Goal: Information Seeking & Learning: Check status

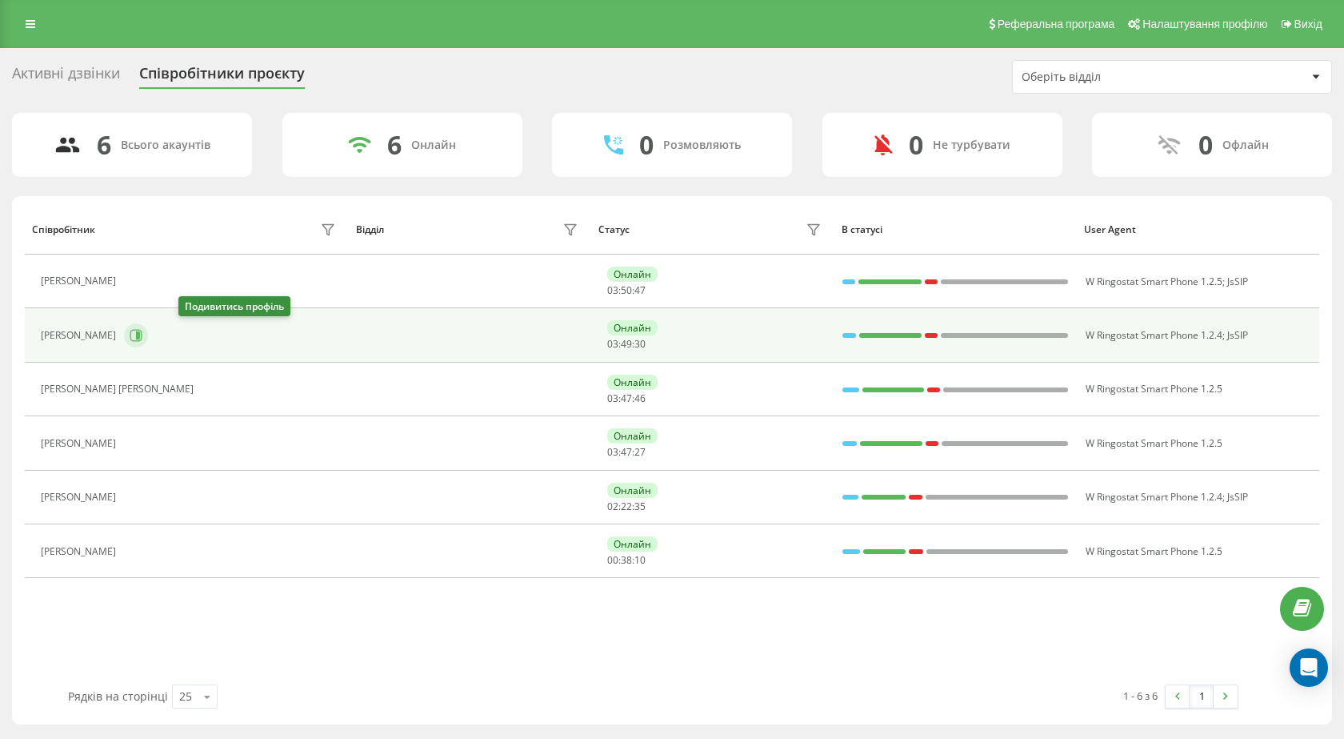
click at [142, 338] on icon at bounding box center [136, 335] width 13 height 13
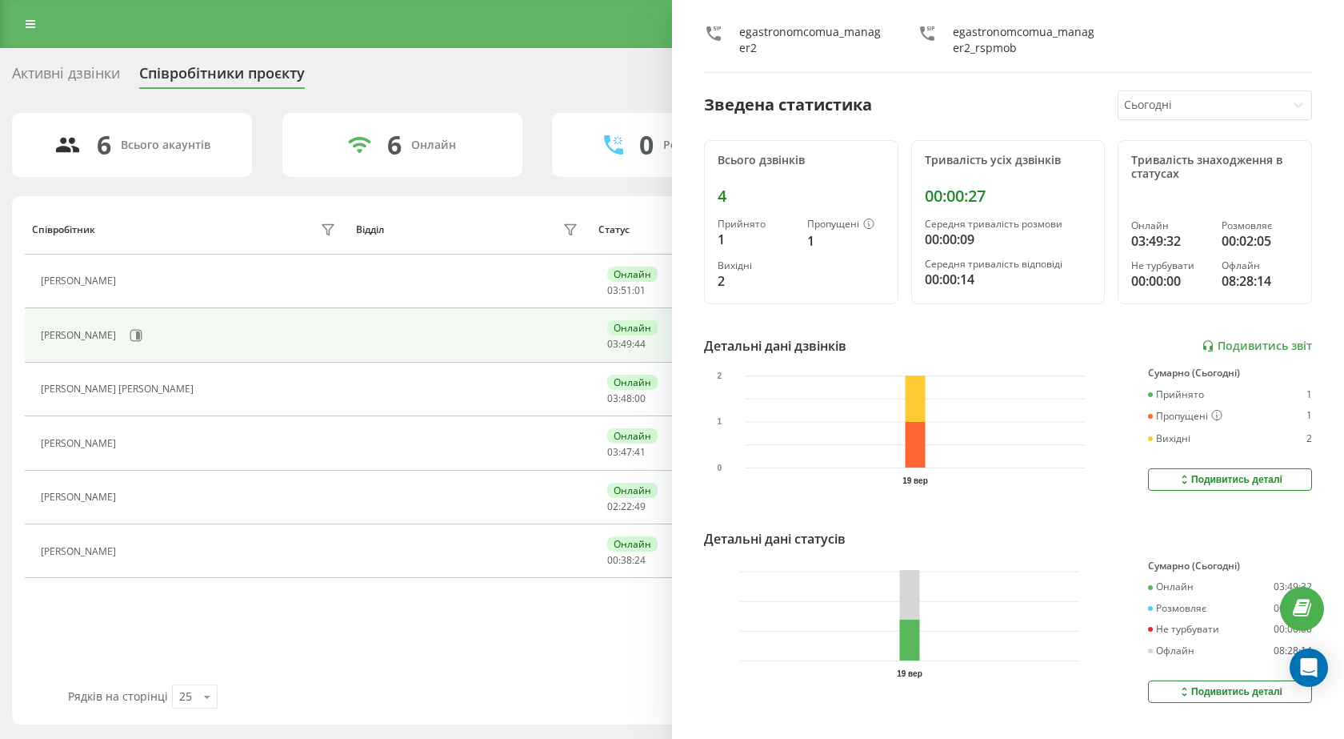
scroll to position [118, 0]
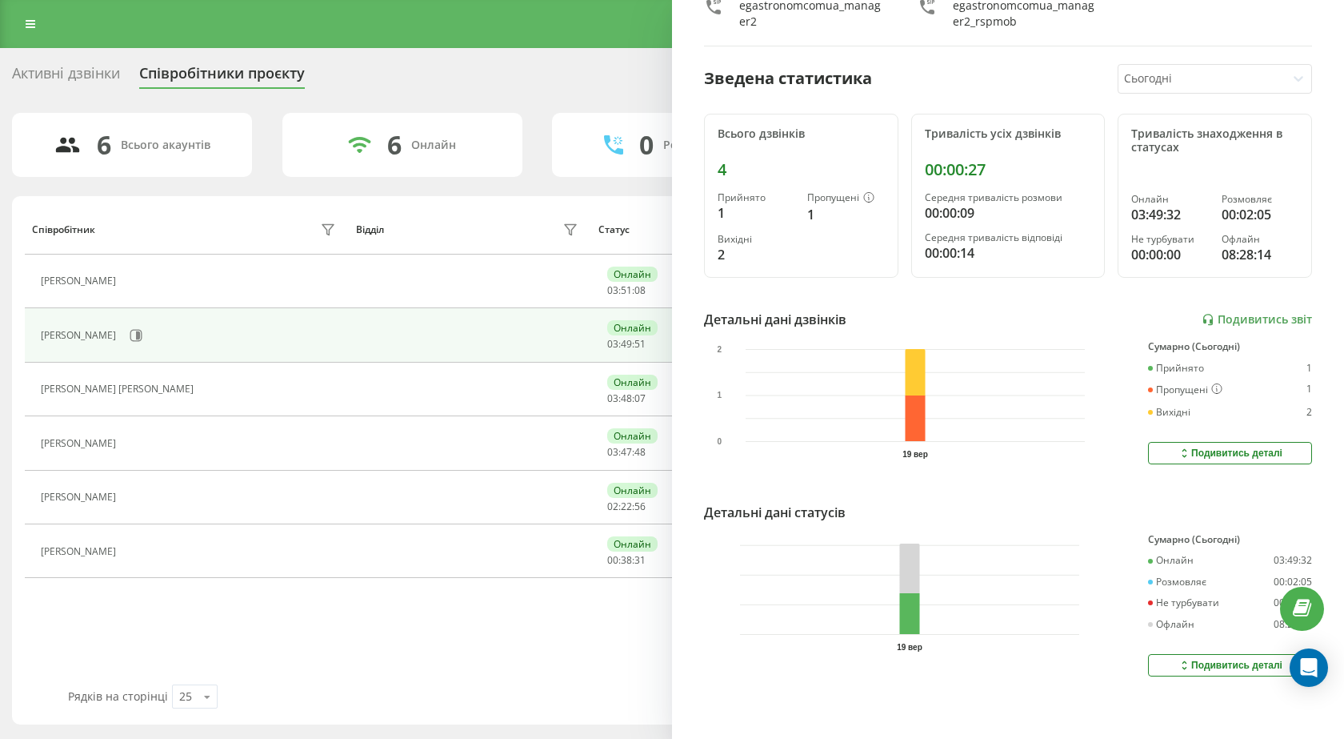
click at [624, 92] on div "Активні дзвінки Співробітники проєкту Оберіть відділ" at bounding box center [672, 77] width 1320 height 34
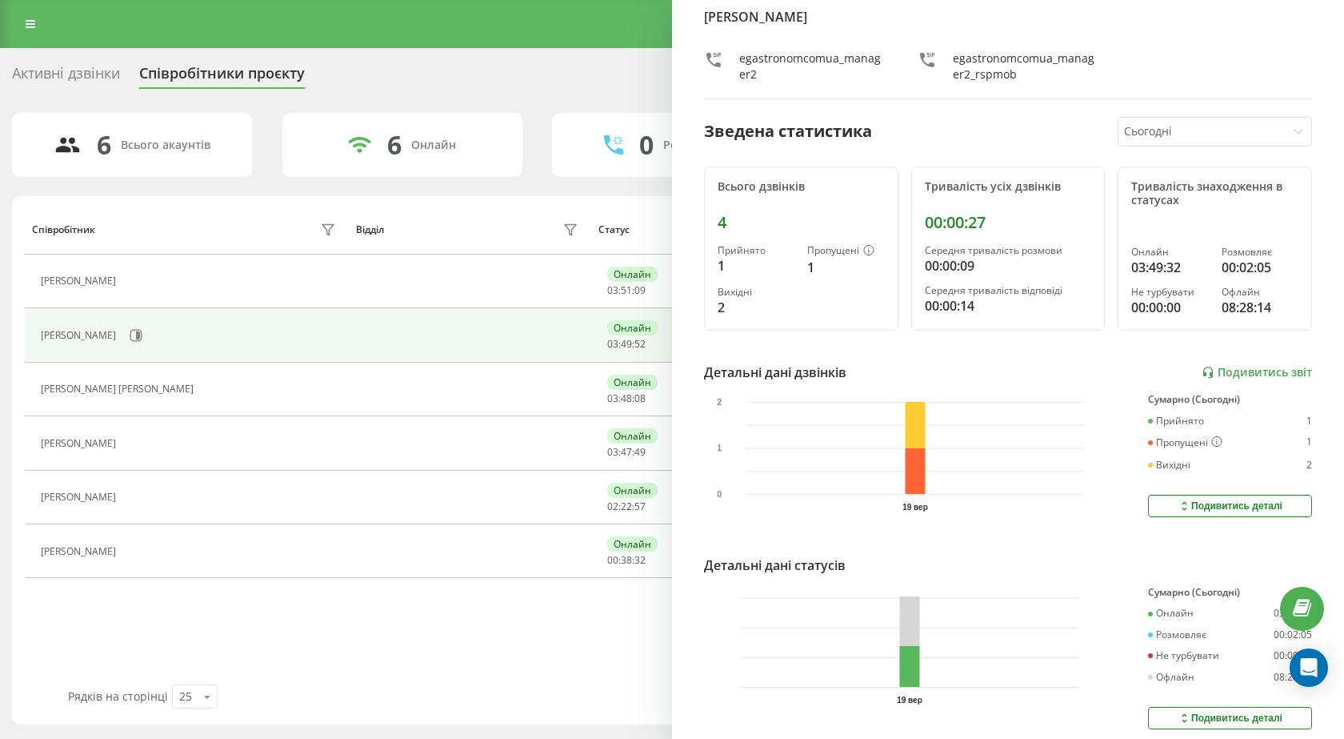
scroll to position [0, 0]
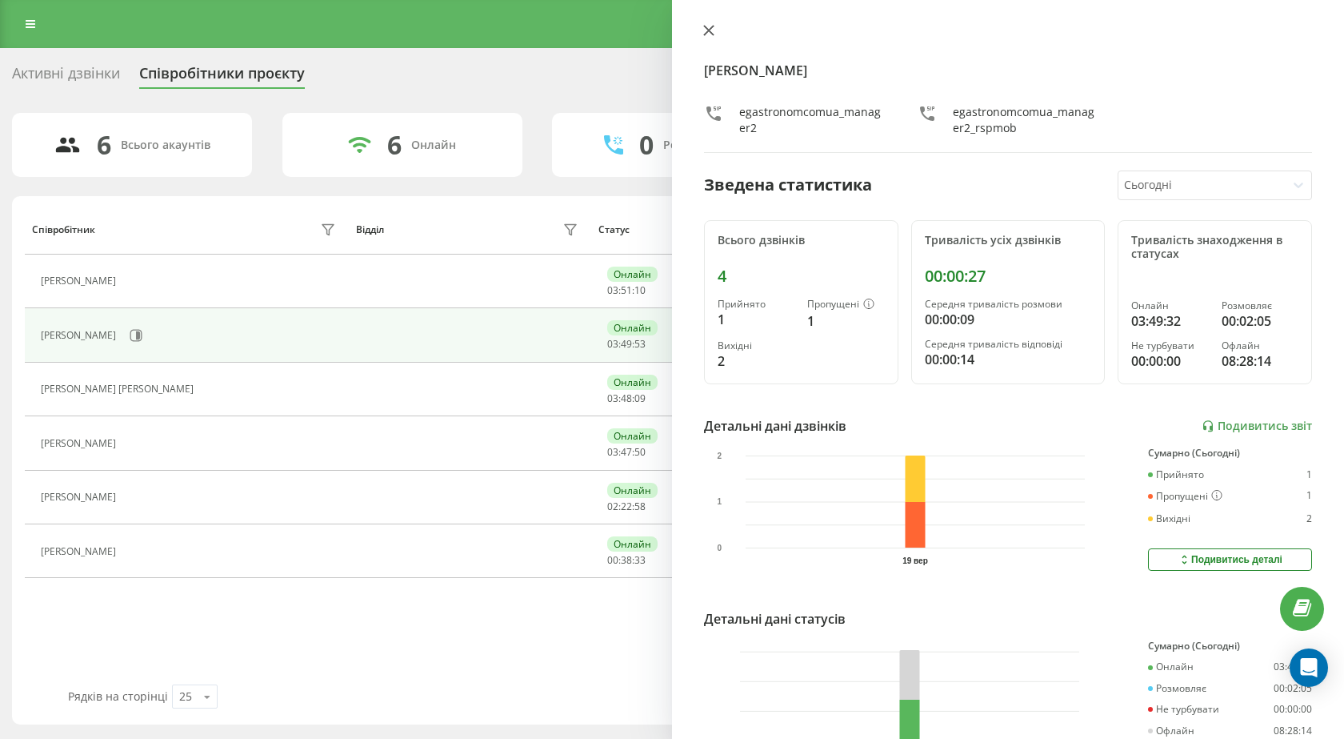
click at [709, 37] on button at bounding box center [709, 31] width 21 height 15
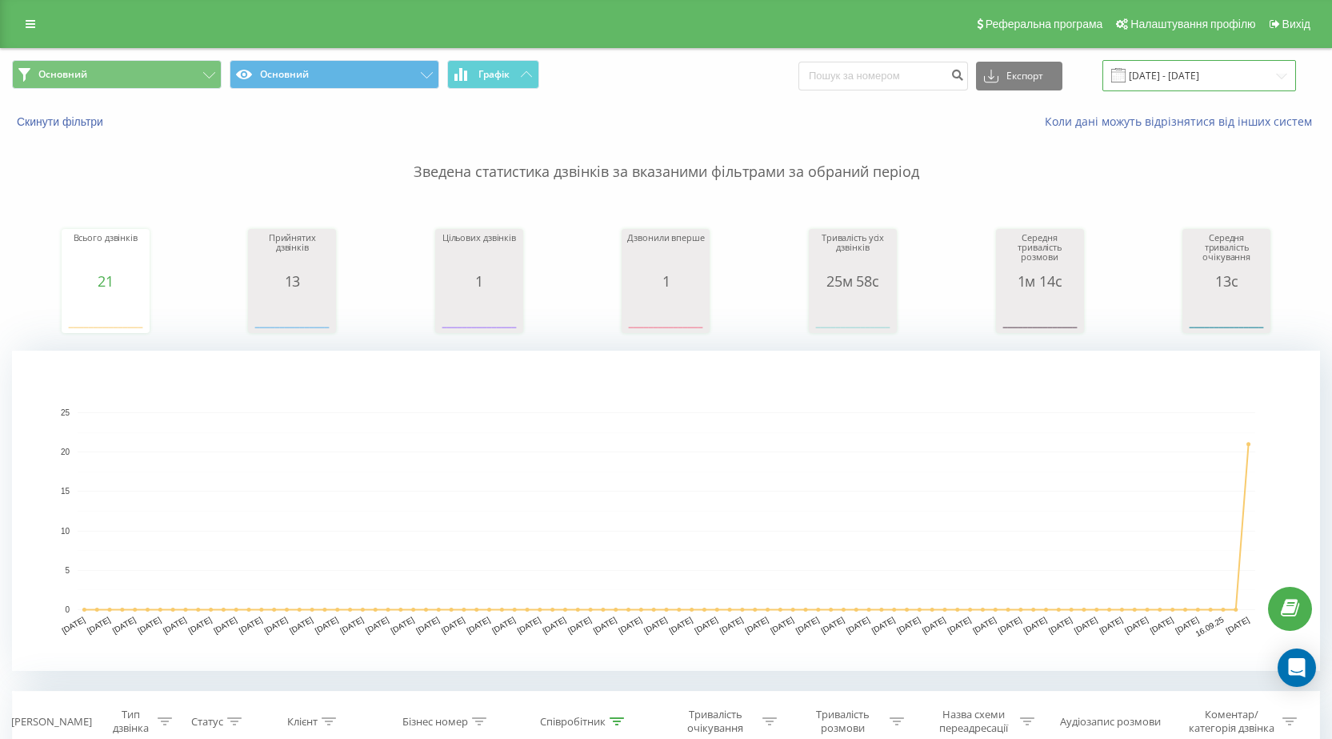
click at [1178, 75] on input "18.06.2025 - 18.09.2025" at bounding box center [1200, 75] width 194 height 31
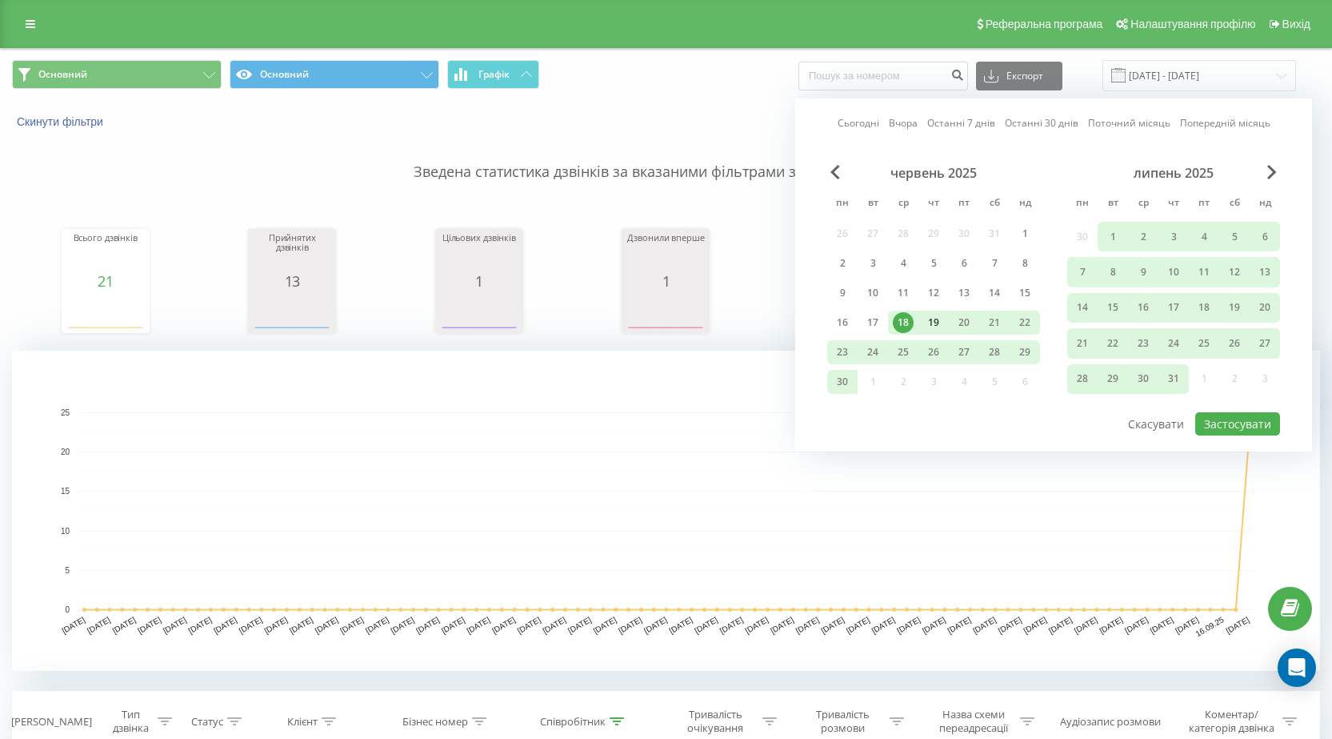
click at [930, 321] on div "19" at bounding box center [933, 322] width 21 height 21
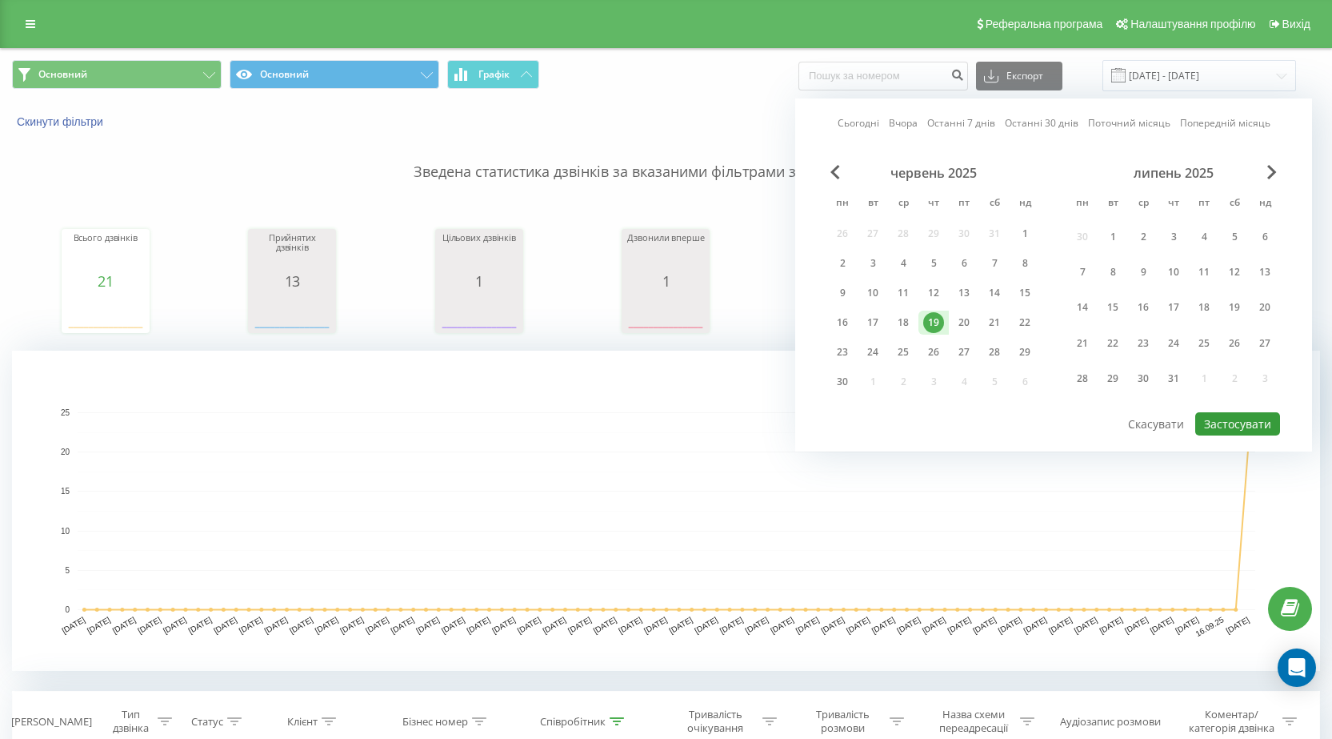
click at [1228, 424] on button "Застосувати" at bounding box center [1237, 423] width 85 height 23
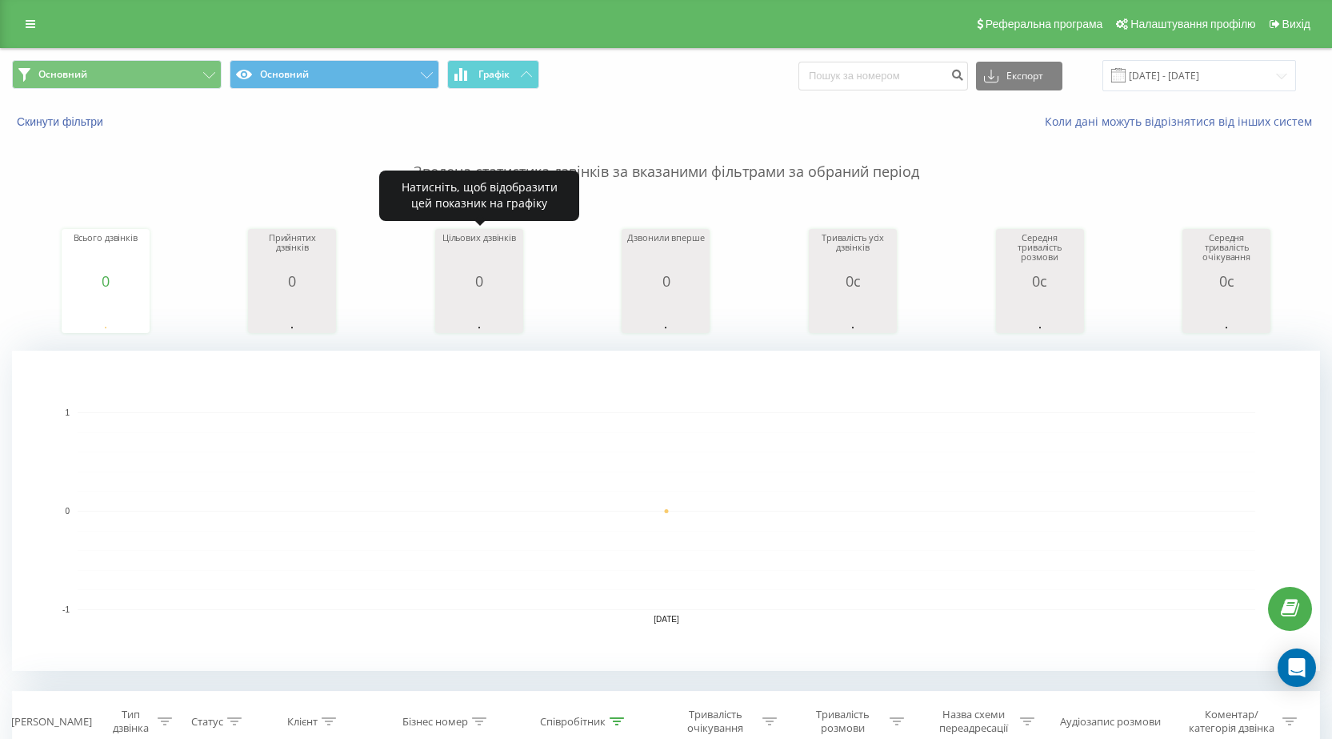
click at [455, 256] on div "Цільових дзвінків" at bounding box center [479, 253] width 80 height 40
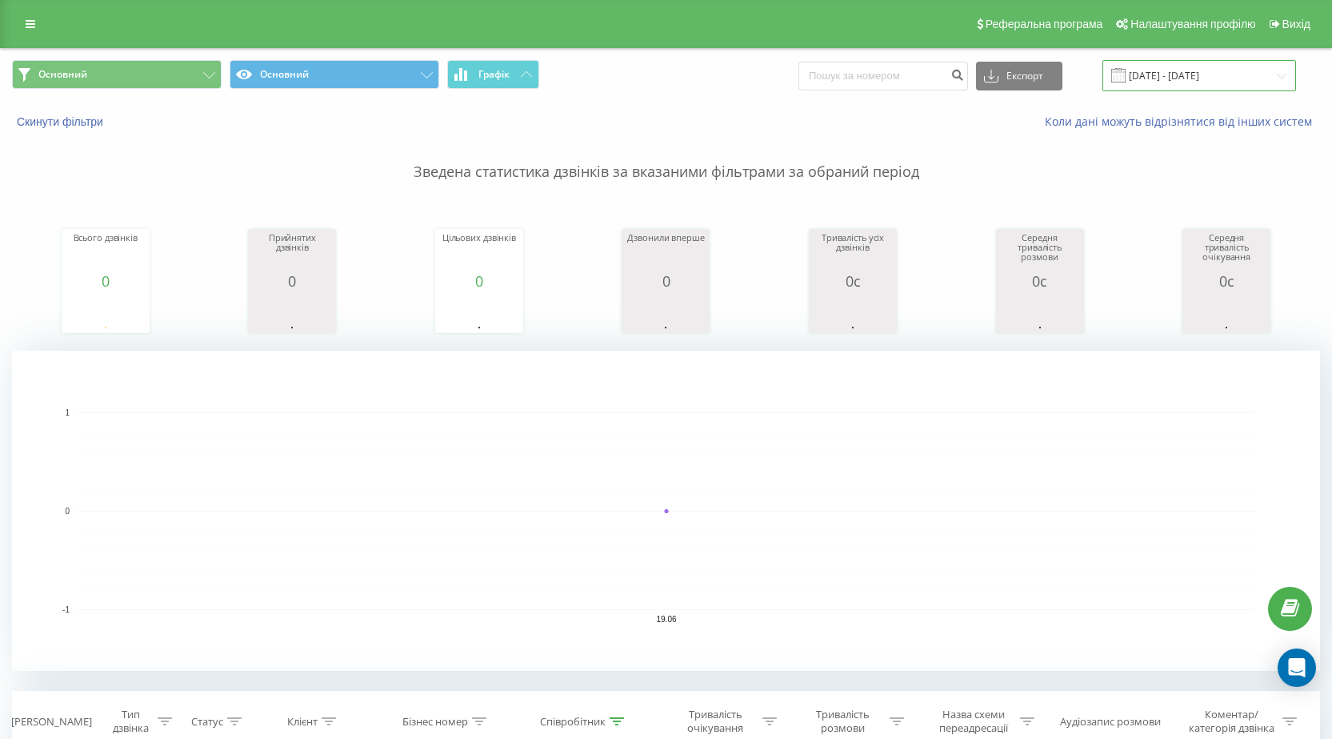
click at [1215, 76] on input "19.06.2025 - 19.06.2025" at bounding box center [1200, 75] width 194 height 31
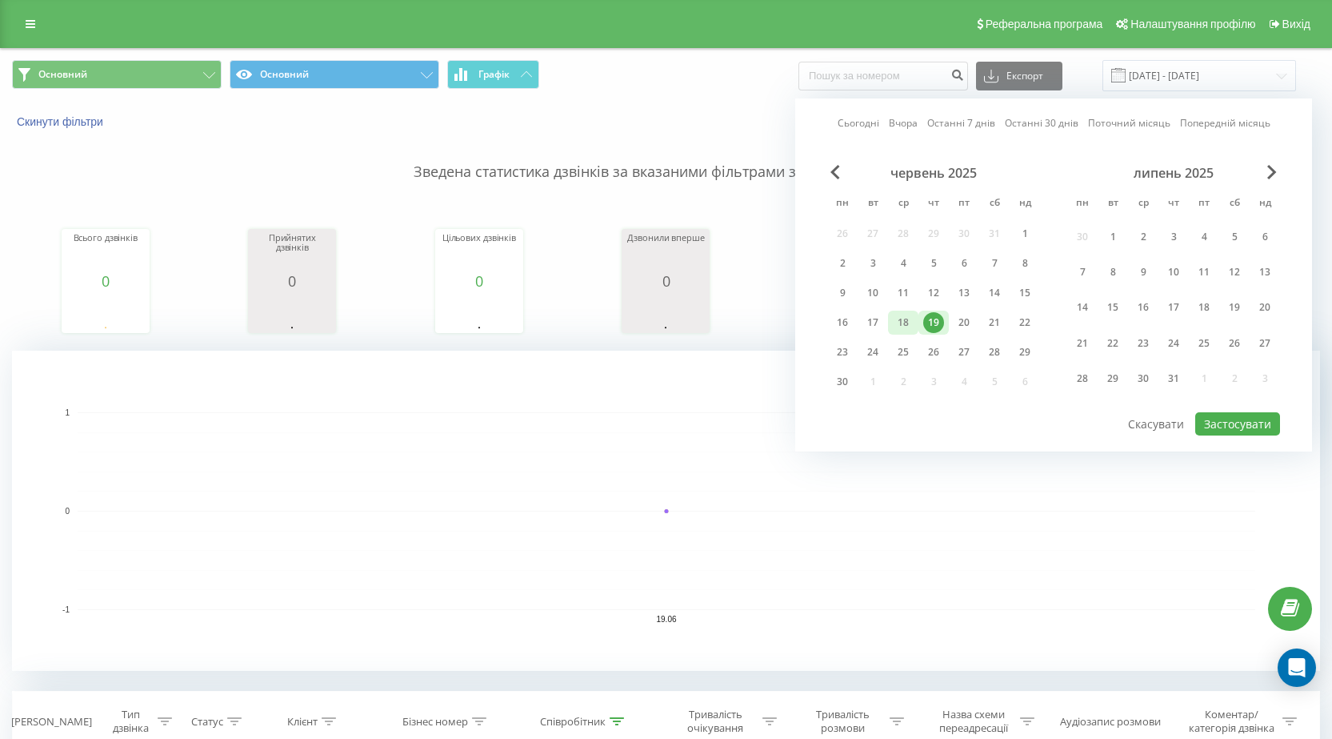
click at [914, 322] on div "18" at bounding box center [903, 322] width 30 height 24
click at [1231, 422] on button "Застосувати" at bounding box center [1237, 423] width 85 height 23
type input "18.06.2025 - 18.06.2025"
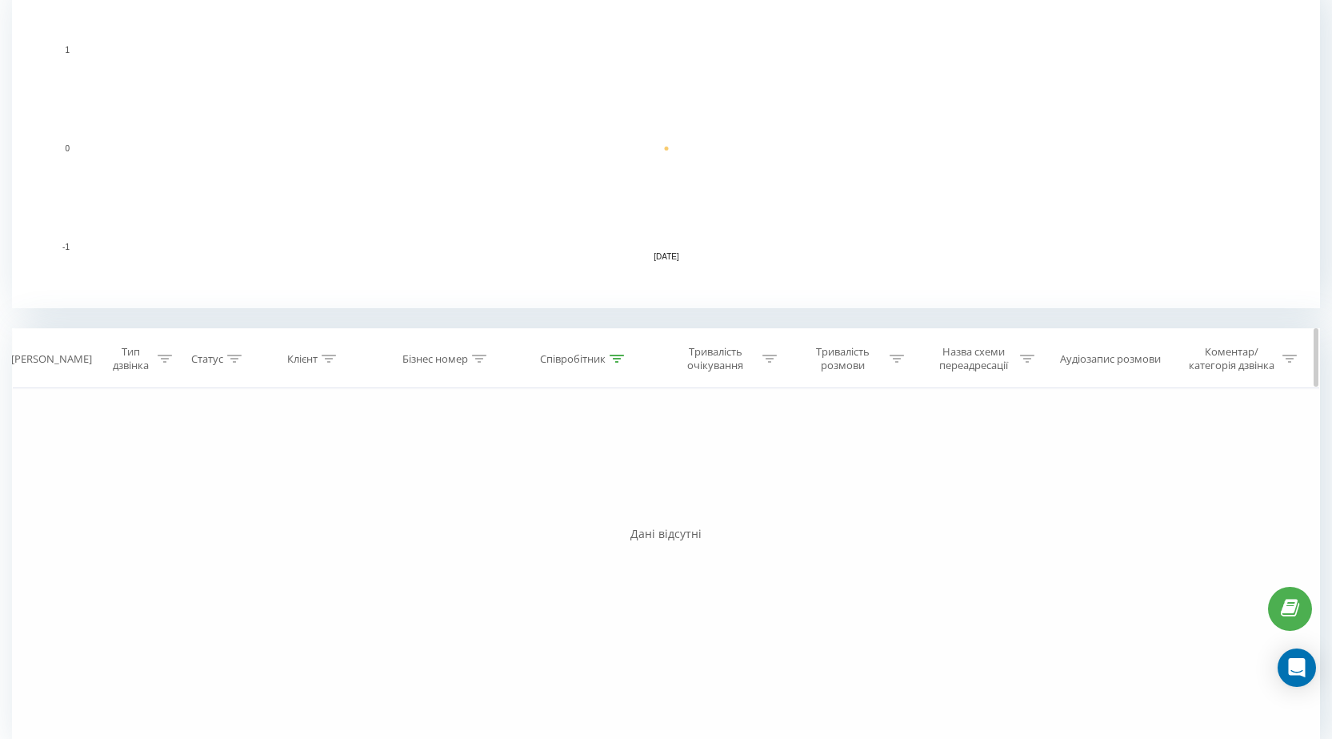
scroll to position [386, 0]
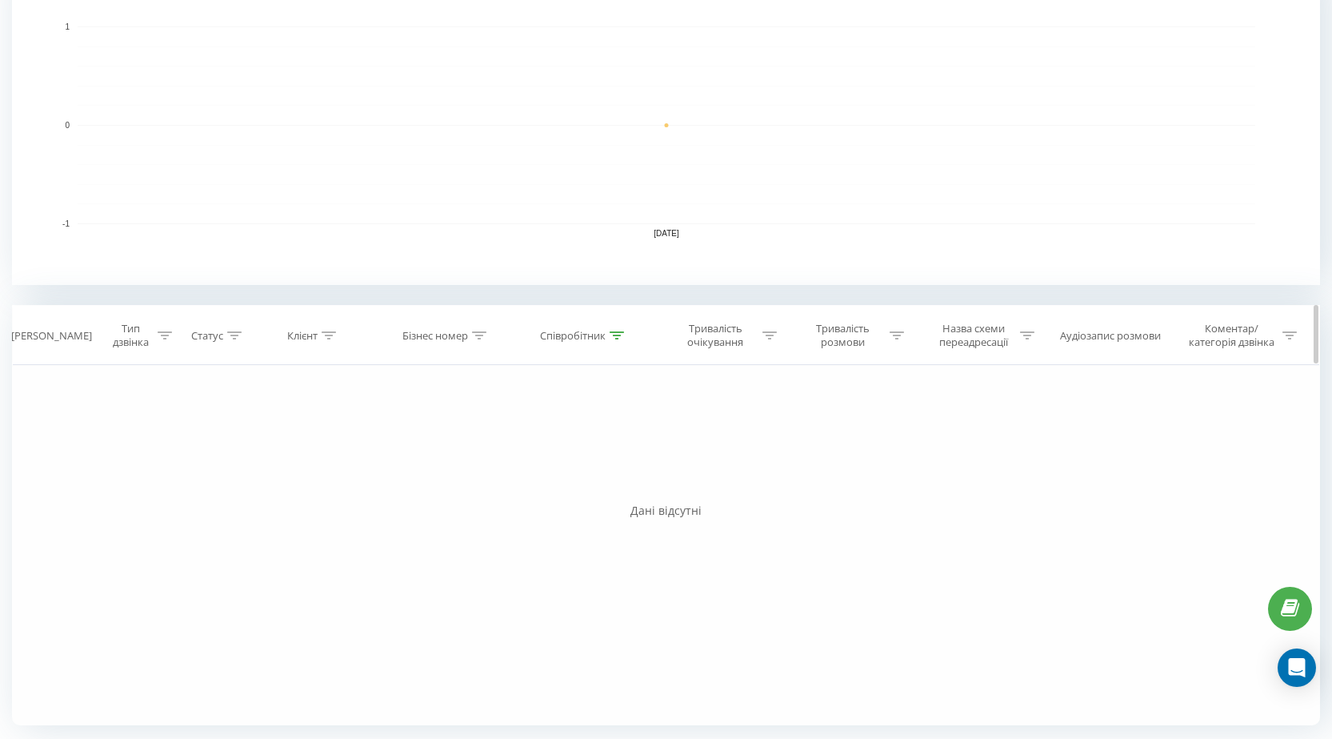
click at [617, 338] on icon at bounding box center [617, 335] width 14 height 8
click at [631, 478] on span "OK" at bounding box center [618, 481] width 45 height 25
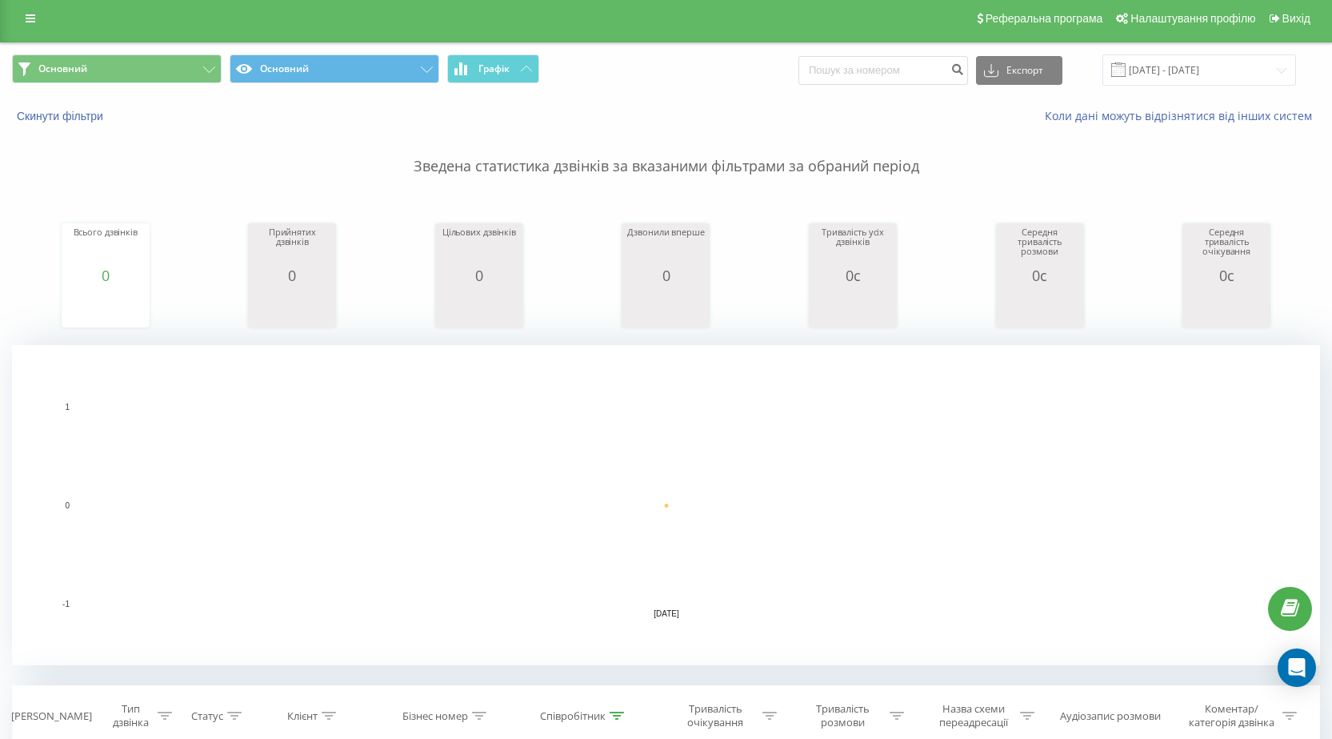
scroll to position [0, 0]
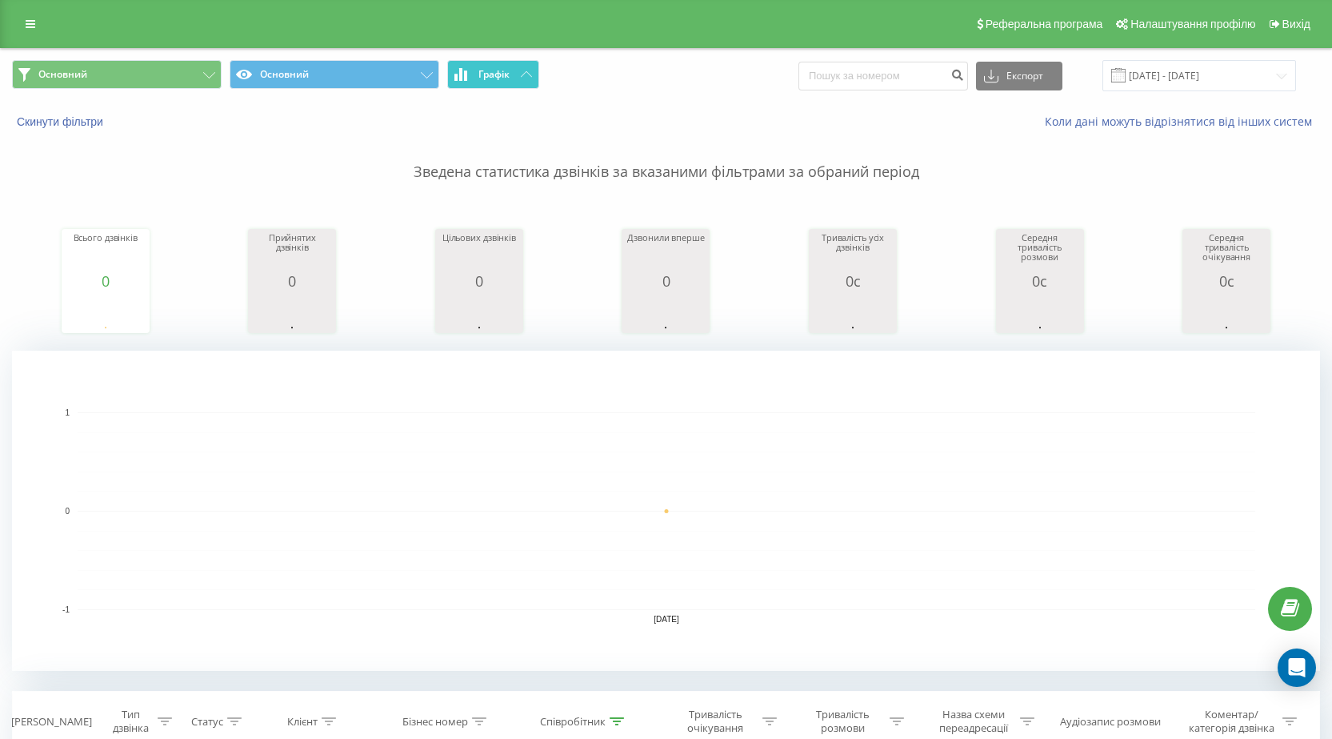
click at [482, 78] on span "Графік" at bounding box center [493, 74] width 31 height 11
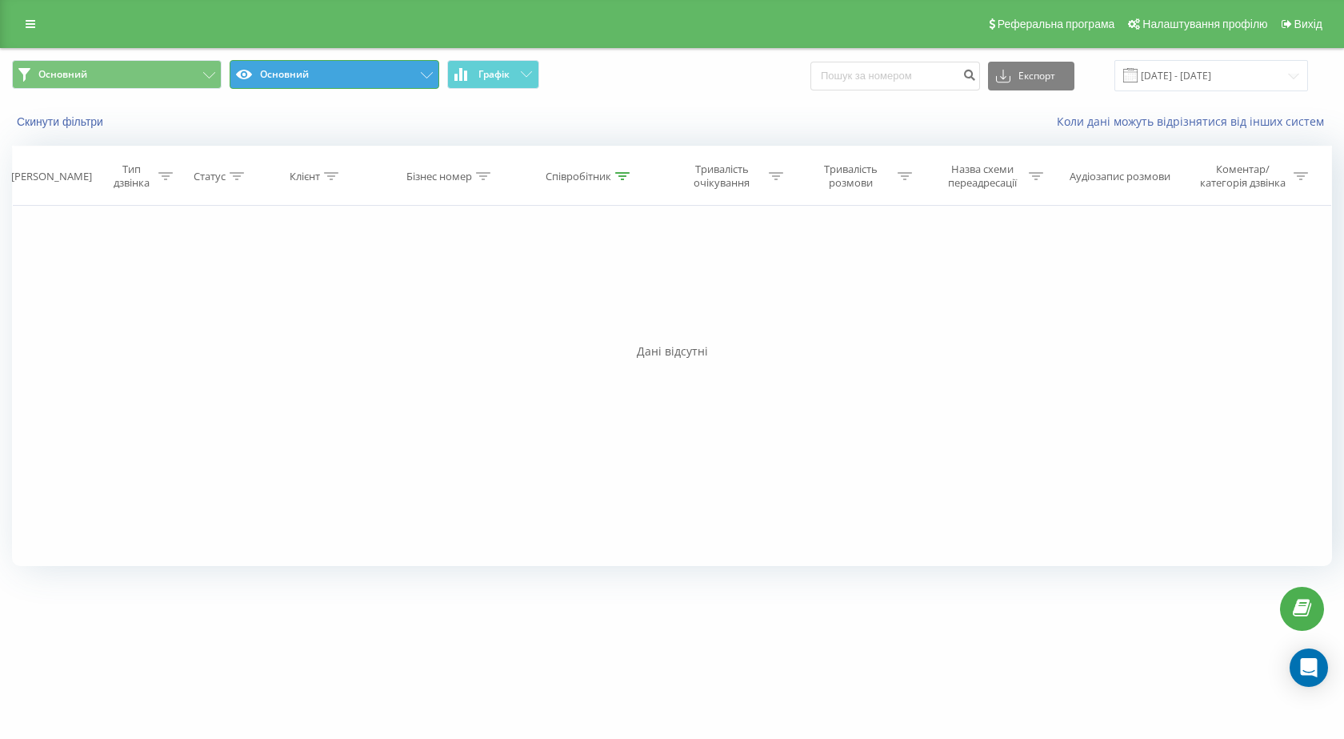
click at [390, 74] on button "Основний" at bounding box center [335, 74] width 210 height 29
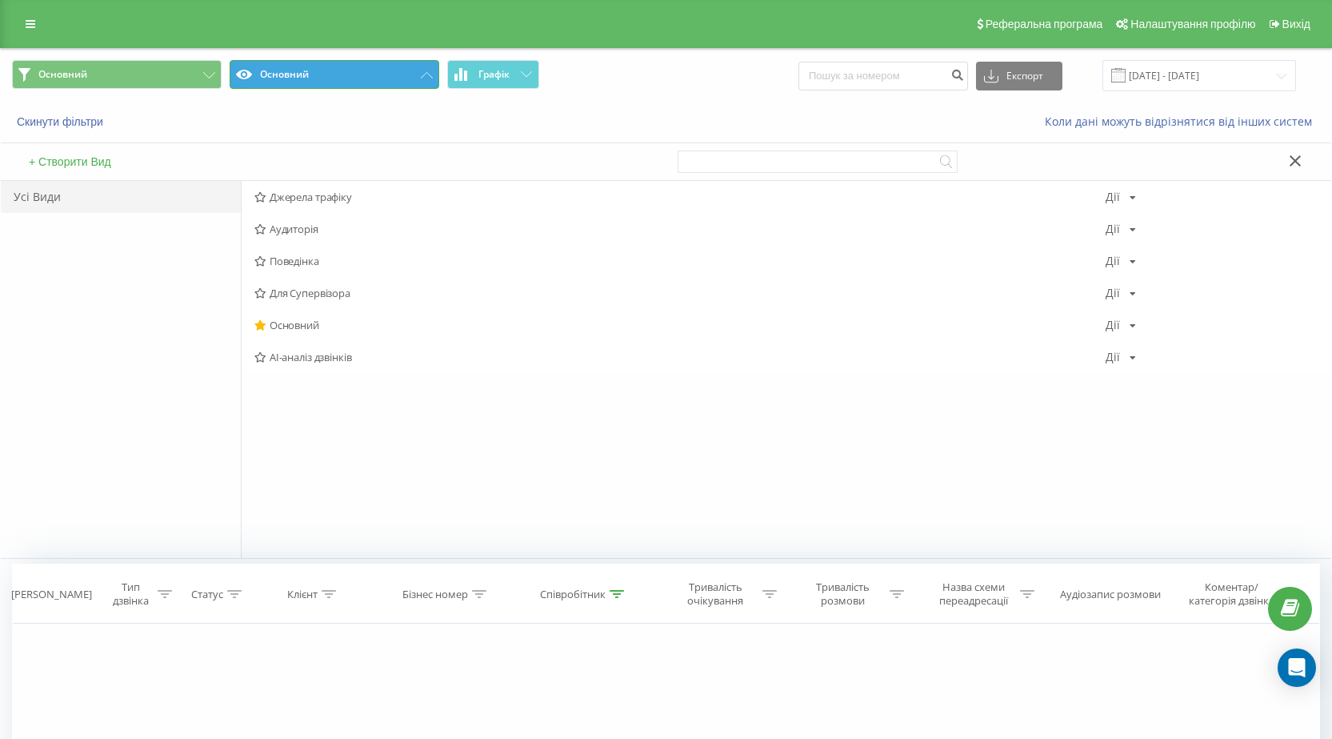
click at [390, 74] on button "Основний" at bounding box center [335, 74] width 210 height 29
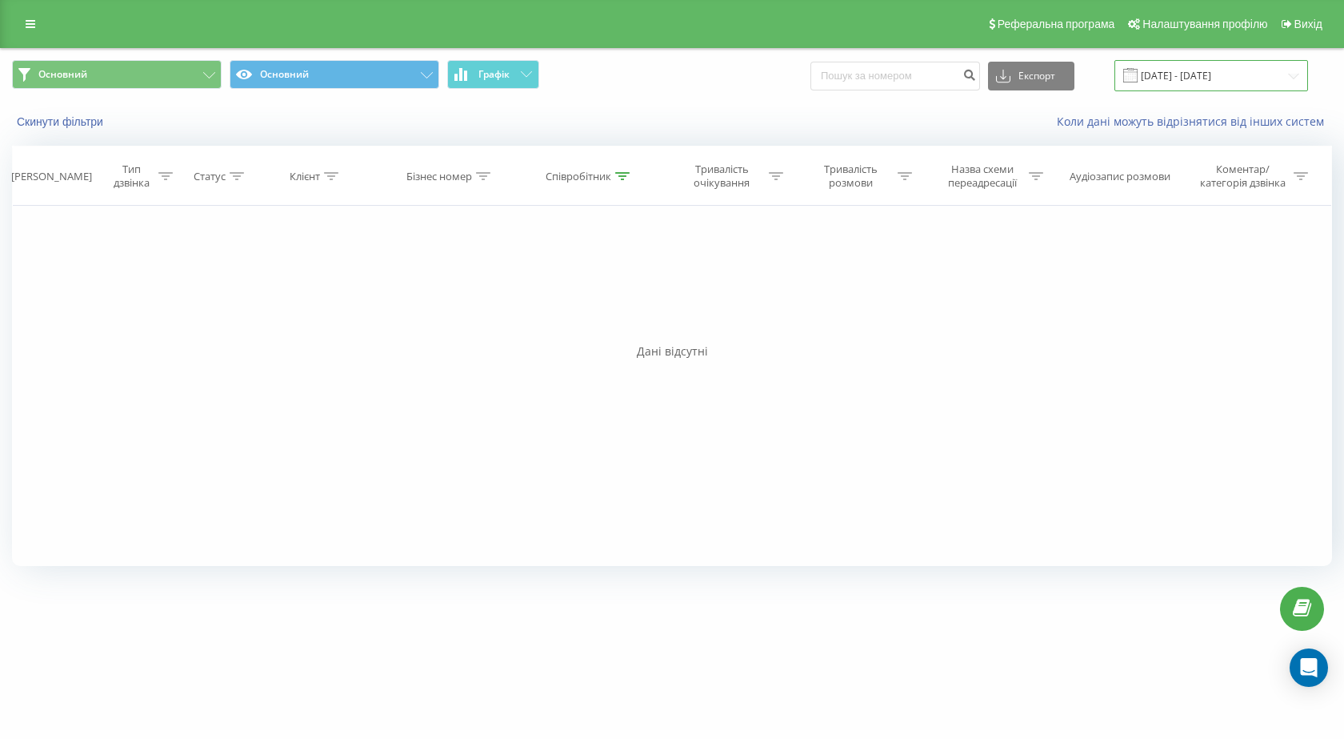
click at [1267, 71] on input "18.06.2025 - 18.06.2025" at bounding box center [1212, 75] width 194 height 31
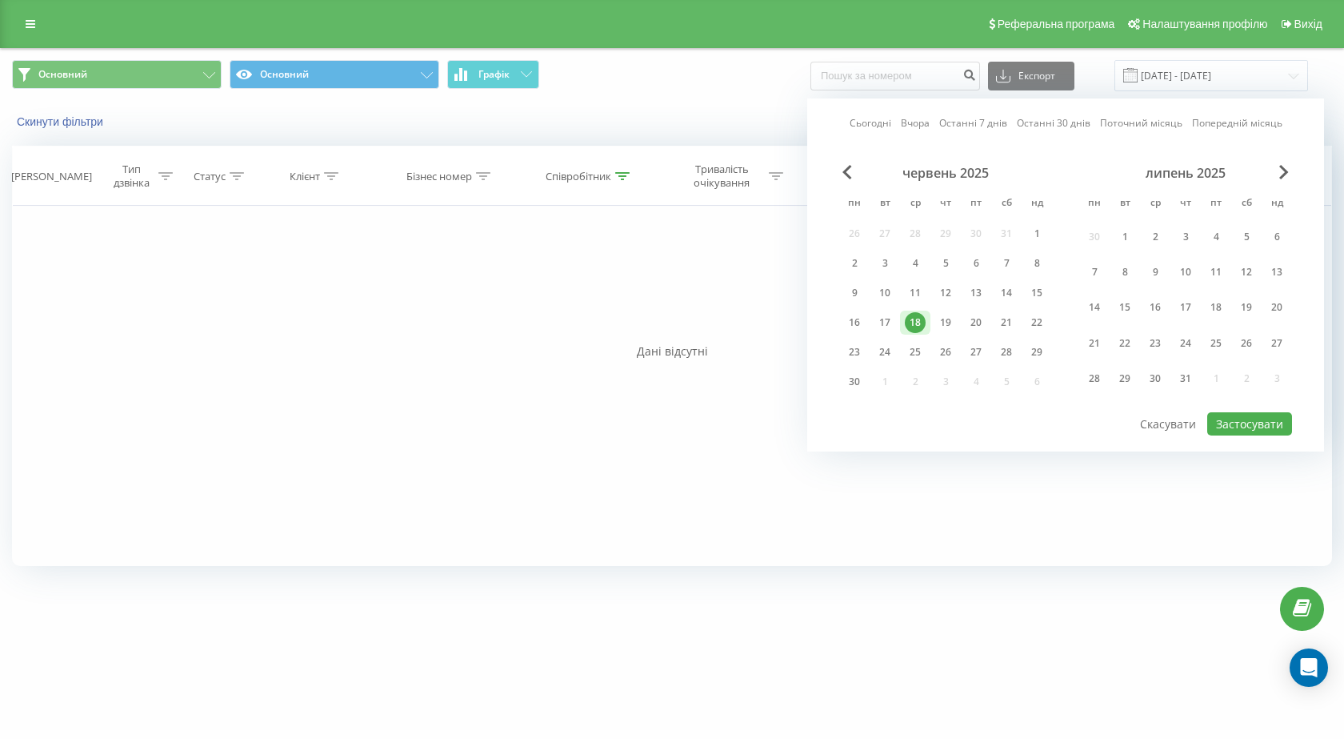
click at [924, 322] on div "18" at bounding box center [915, 322] width 21 height 21
click at [605, 182] on div "Співробітник" at bounding box center [579, 177] width 66 height 14
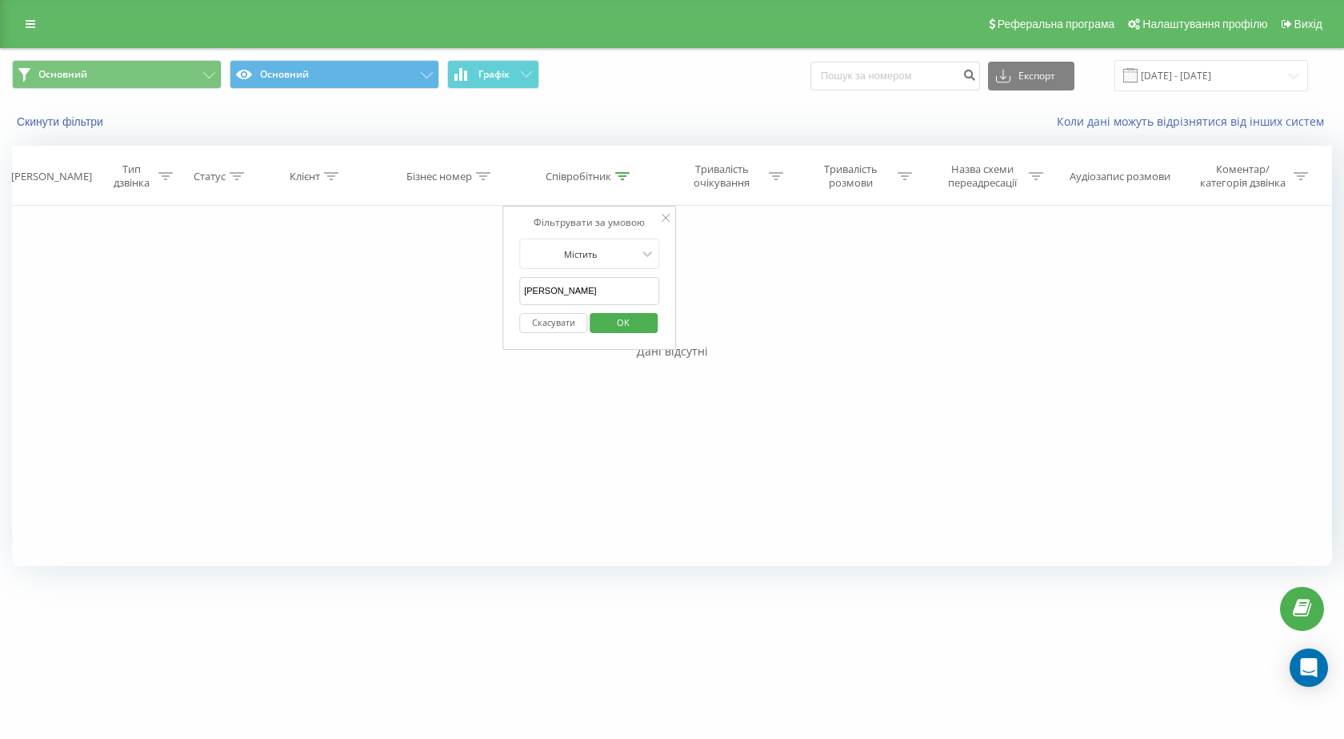
drag, startPoint x: 607, startPoint y: 292, endPoint x: 521, endPoint y: 295, distance: 85.7
click at [521, 295] on input "Пастернак" at bounding box center [589, 291] width 141 height 28
click at [619, 318] on span "OK" at bounding box center [623, 322] width 45 height 25
click at [1196, 70] on input "18.06.2025 - 18.06.2025" at bounding box center [1212, 75] width 194 height 31
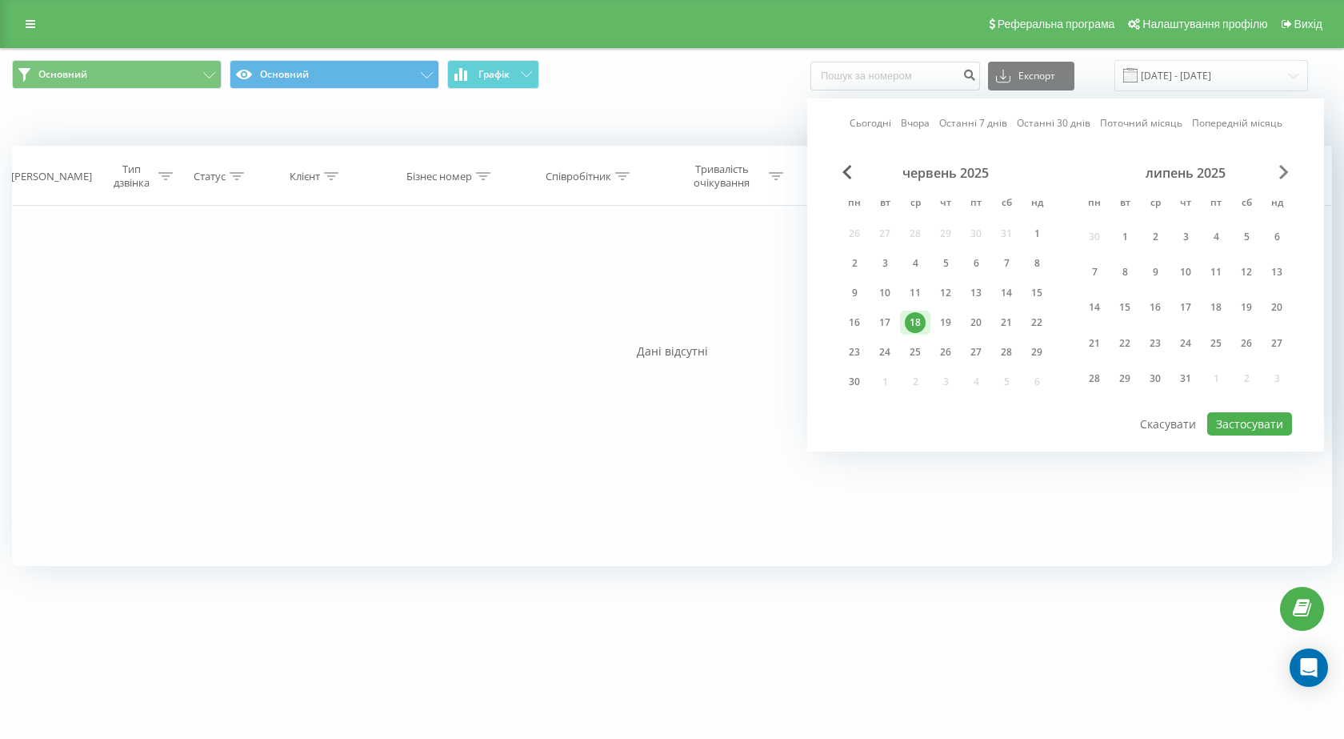
click at [1285, 170] on span "Next Month" at bounding box center [1284, 172] width 10 height 14
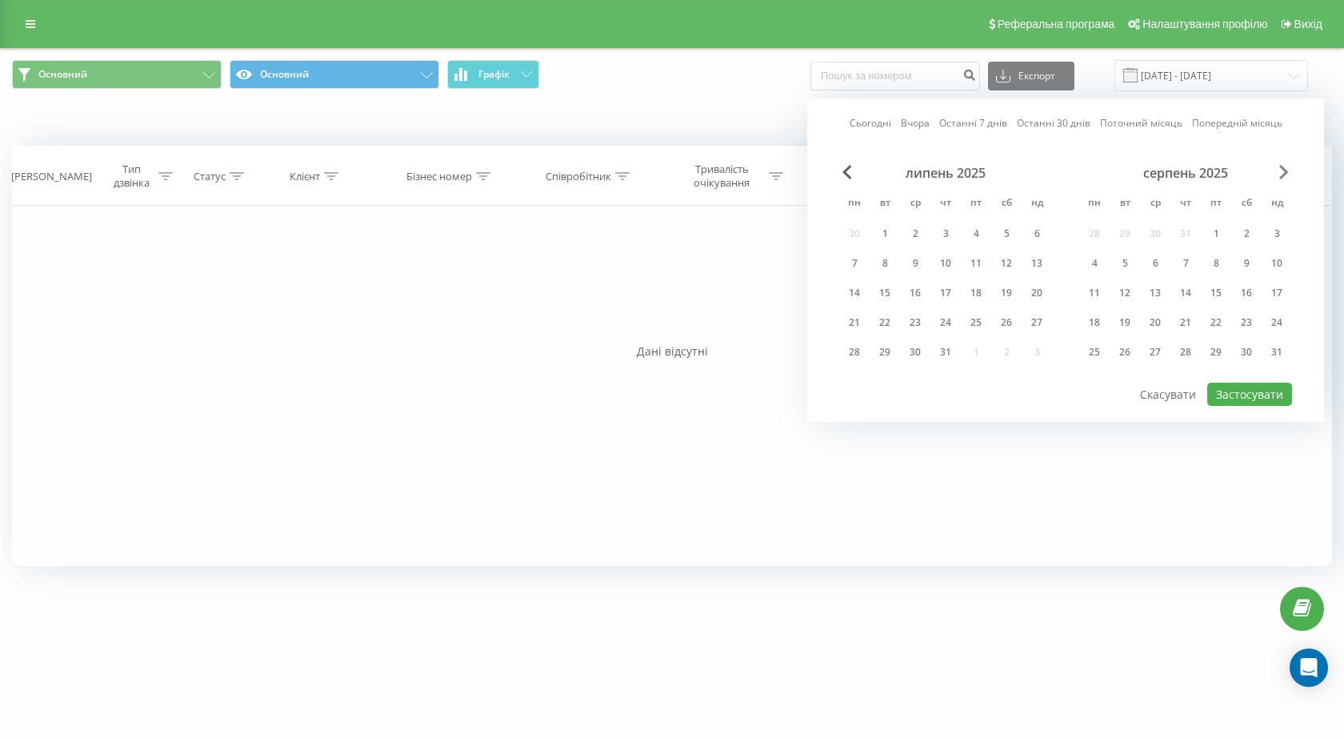
click at [1285, 170] on span "Next Month" at bounding box center [1284, 172] width 10 height 14
click at [1215, 293] on div "19" at bounding box center [1216, 292] width 21 height 21
click at [1239, 397] on button "Застосувати" at bounding box center [1249, 393] width 85 height 23
type input "19.09.2025 - 19.09.2025"
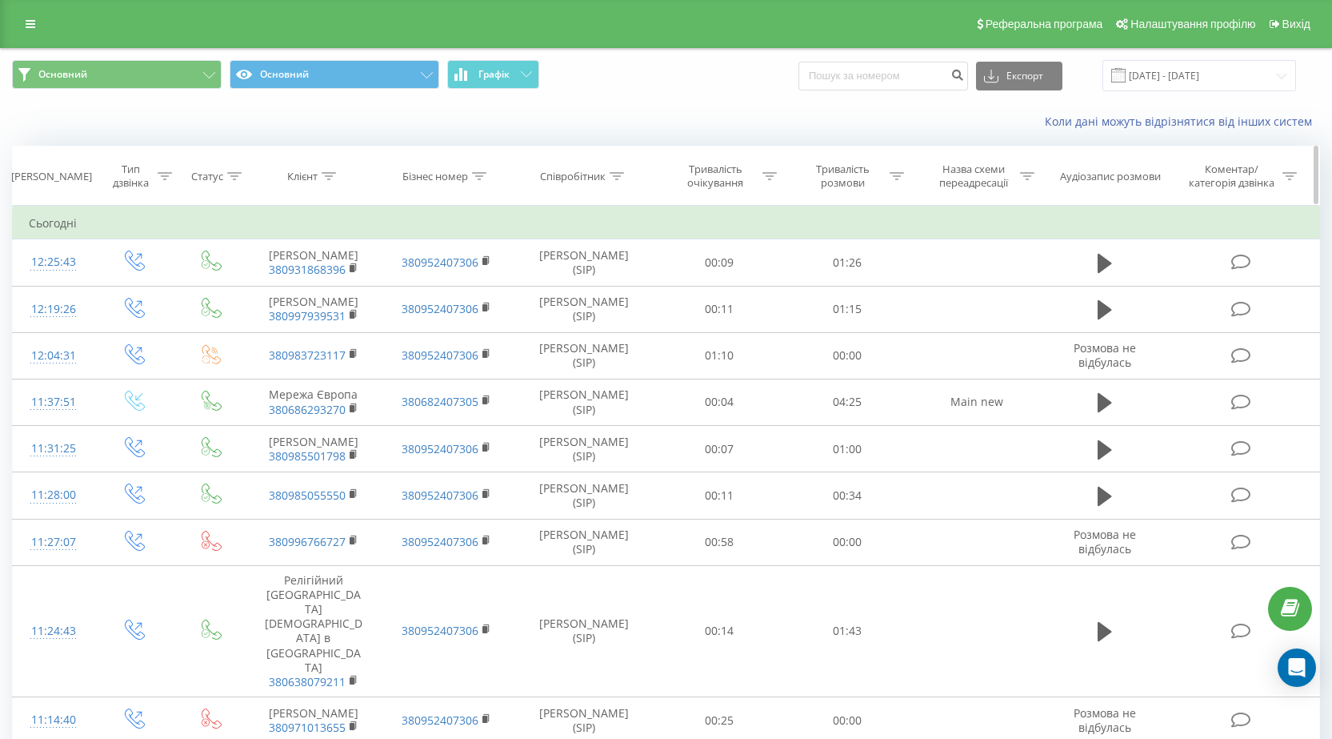
click at [611, 178] on icon at bounding box center [617, 176] width 14 height 8
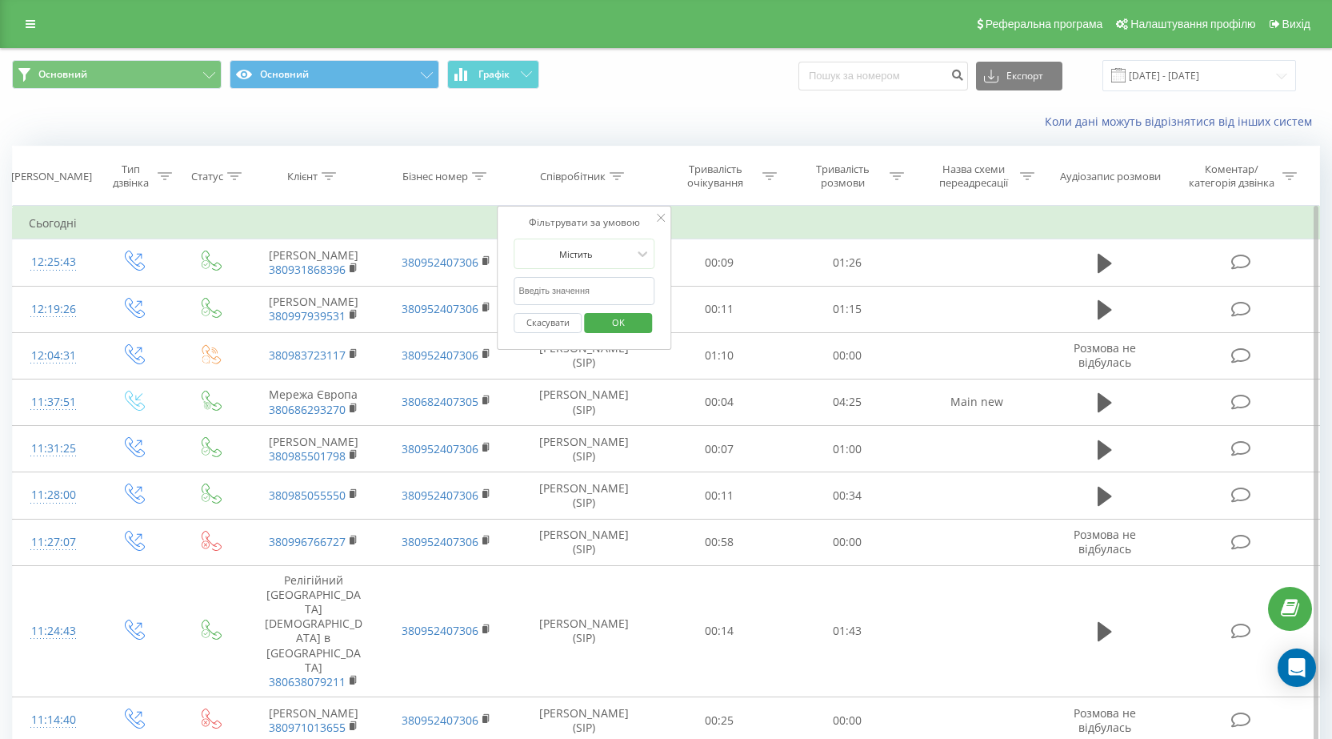
click at [604, 296] on input "text" at bounding box center [584, 291] width 141 height 28
type input "Пастернак"
click at [616, 324] on span "OK" at bounding box center [618, 322] width 45 height 25
